Goal: Task Accomplishment & Management: Use online tool/utility

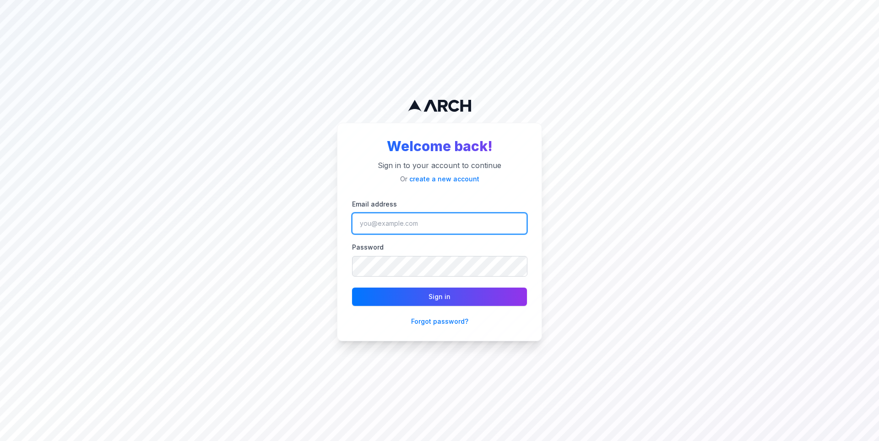
click at [398, 219] on input "Email address" at bounding box center [439, 223] width 175 height 21
type input "jimmy@getarch.com"
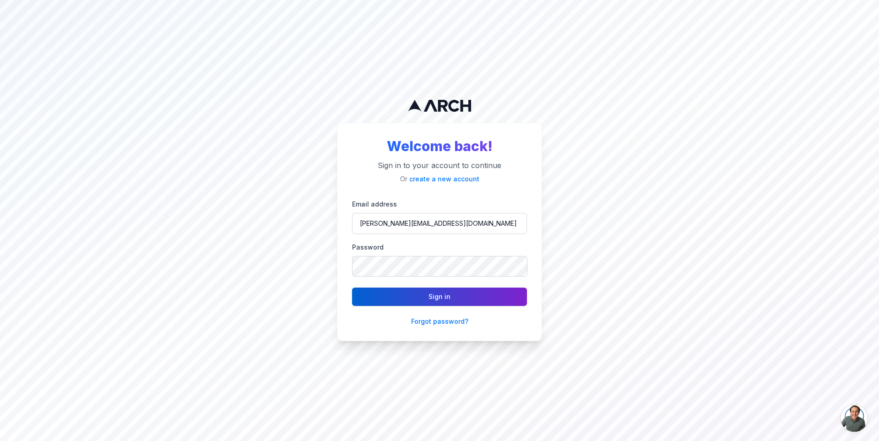
click at [430, 292] on button "Sign in" at bounding box center [439, 297] width 175 height 18
click at [242, 175] on div "Welcome back! Sign in to your account to continue Or create a new account Email…" at bounding box center [439, 220] width 879 height 441
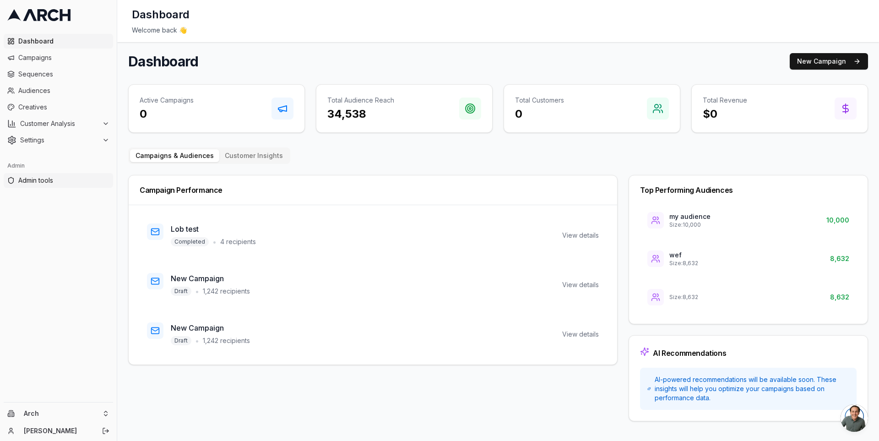
click at [74, 177] on span "Admin tools" at bounding box center [63, 180] width 91 height 9
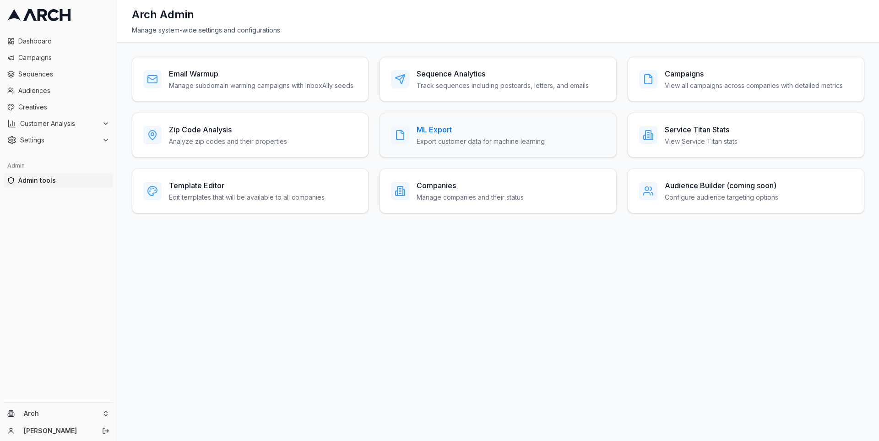
click at [429, 121] on div "ML Export Export customer data for machine learning" at bounding box center [498, 135] width 237 height 45
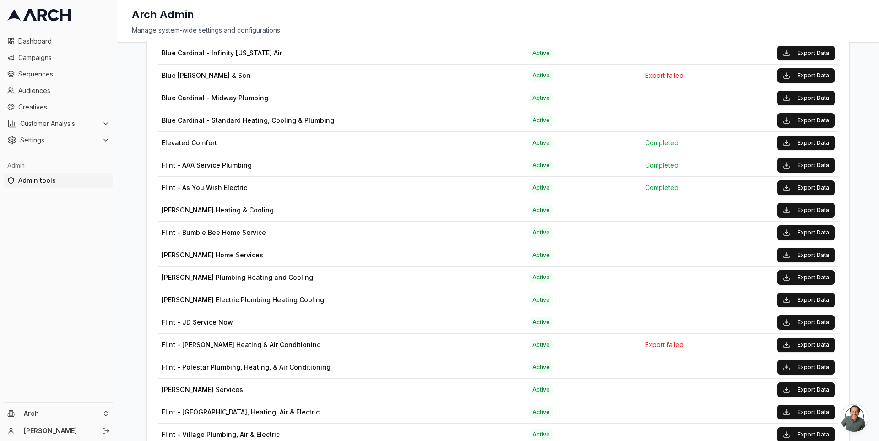
scroll to position [331, 0]
click at [386, 14] on div "Arch Admin" at bounding box center [498, 14] width 733 height 15
